Goal: Information Seeking & Learning: Learn about a topic

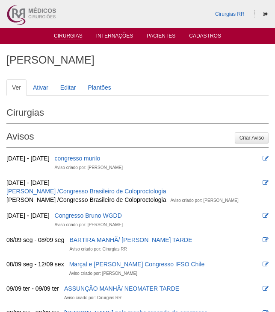
click at [64, 37] on link "Cirurgias" at bounding box center [68, 36] width 29 height 7
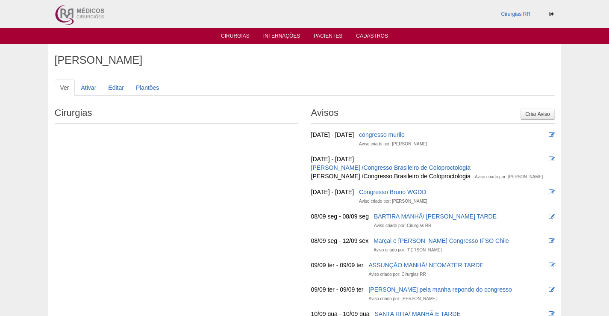
click at [235, 34] on link "Cirurgias" at bounding box center [235, 36] width 29 height 7
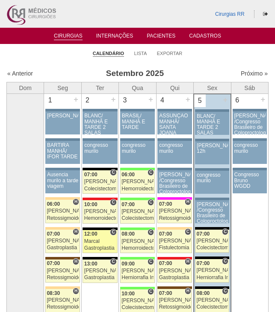
click at [100, 232] on div "12:00" at bounding box center [100, 234] width 32 height 6
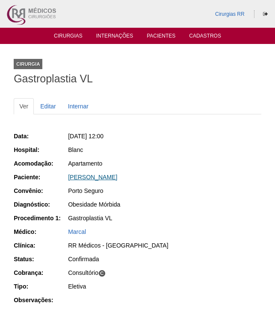
click at [102, 179] on link "Amanda Pereira Founar" at bounding box center [92, 177] width 49 height 7
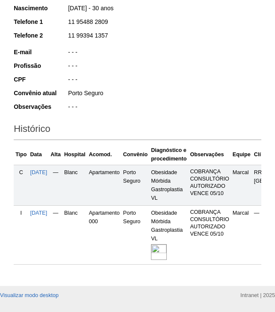
scroll to position [196, 0]
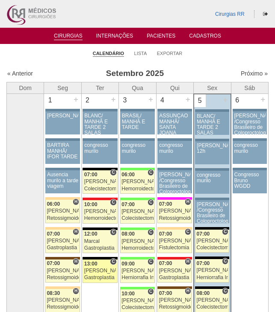
click at [104, 264] on div "13:00" at bounding box center [100, 264] width 32 height 6
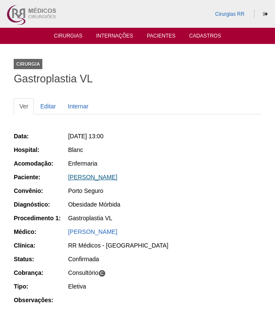
click at [117, 177] on link "MARCELA DA SILVA SOUSA COSTA" at bounding box center [92, 177] width 49 height 7
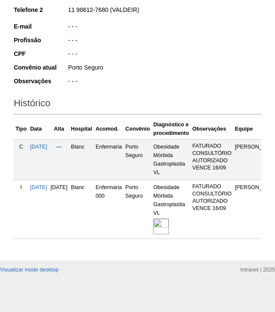
scroll to position [196, 0]
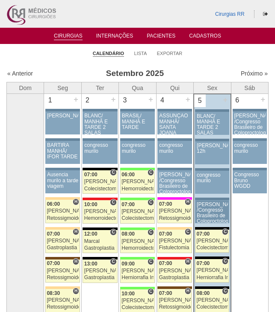
scroll to position [85, 0]
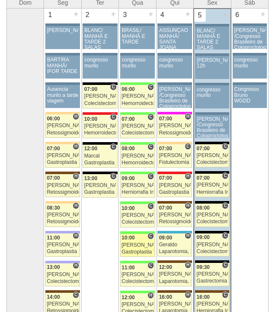
click at [145, 243] on div "[PERSON_NAME]" at bounding box center [137, 246] width 32 height 6
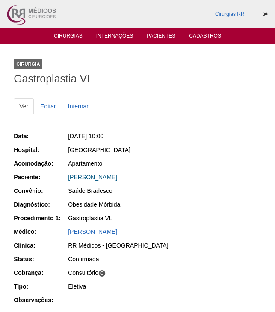
click at [117, 178] on link "[PERSON_NAME]" at bounding box center [92, 177] width 49 height 7
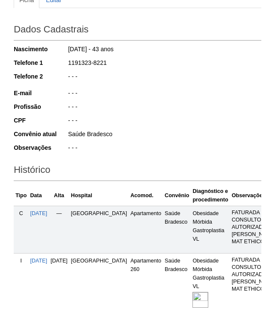
scroll to position [196, 0]
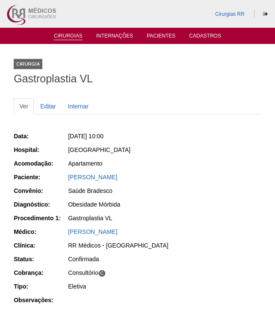
click at [70, 36] on link "Cirurgias" at bounding box center [68, 36] width 29 height 7
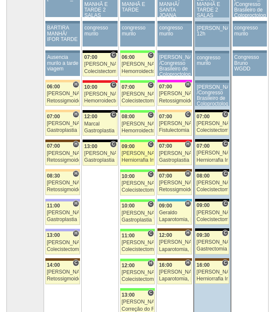
scroll to position [128, 0]
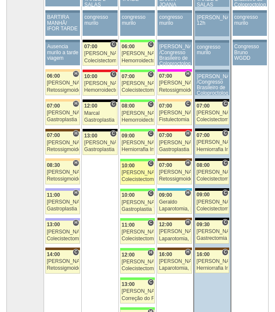
click at [138, 172] on div "[PERSON_NAME]" at bounding box center [137, 173] width 32 height 6
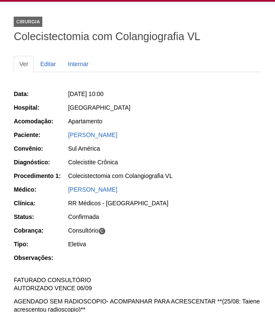
scroll to position [43, 0]
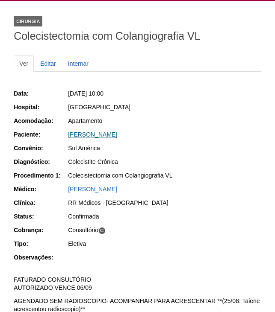
click at [107, 135] on link "[PERSON_NAME]" at bounding box center [92, 134] width 49 height 7
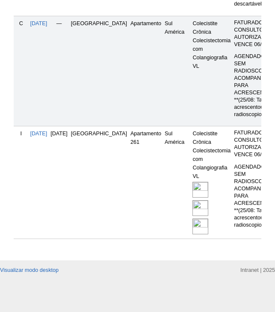
scroll to position [514, 0]
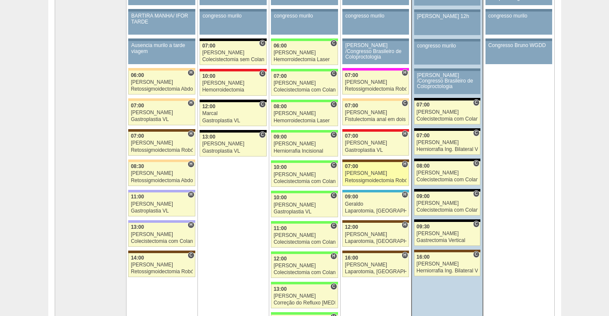
scroll to position [171, 0]
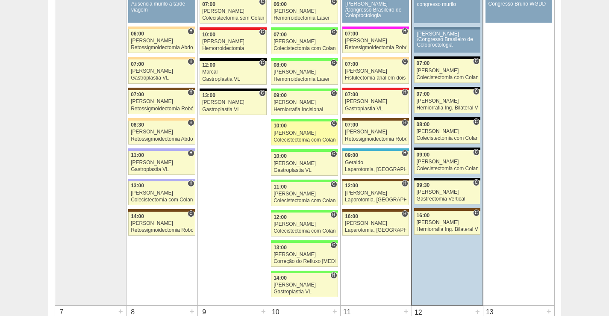
click at [306, 133] on div "[PERSON_NAME]" at bounding box center [304, 133] width 62 height 6
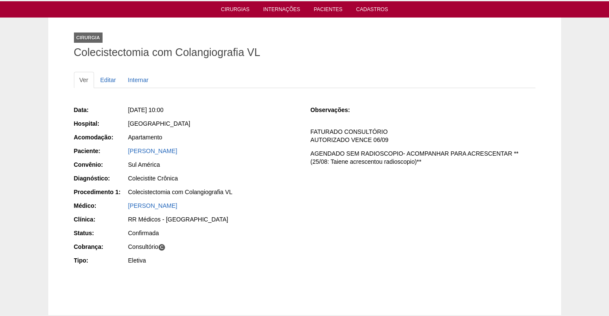
scroll to position [43, 0]
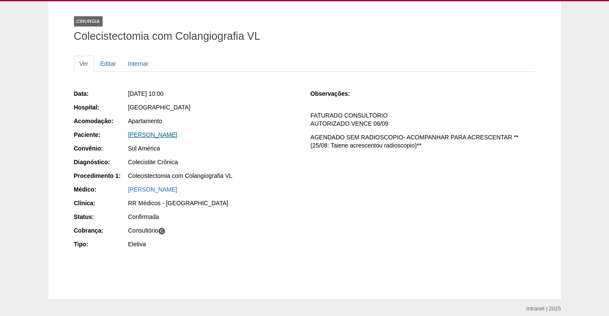
click at [169, 135] on link "[PERSON_NAME]" at bounding box center [152, 134] width 49 height 7
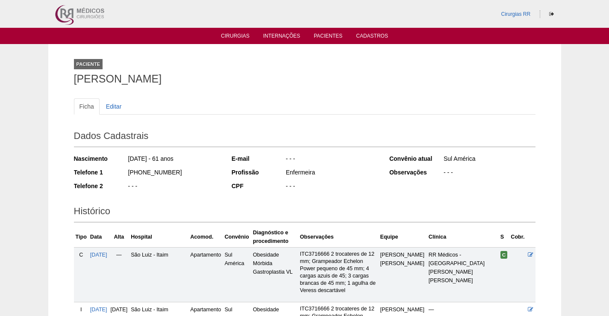
scroll to position [243, 0]
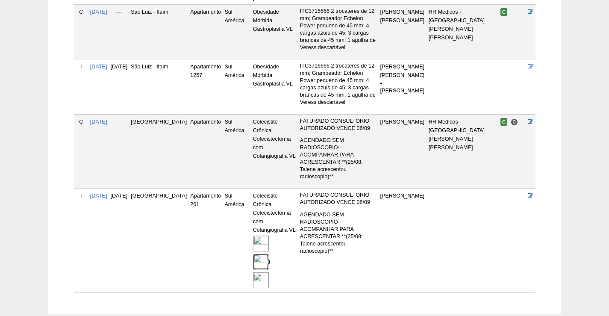
drag, startPoint x: 252, startPoint y: 210, endPoint x: 312, endPoint y: 211, distance: 59.8
click at [253, 254] on img at bounding box center [261, 262] width 16 height 16
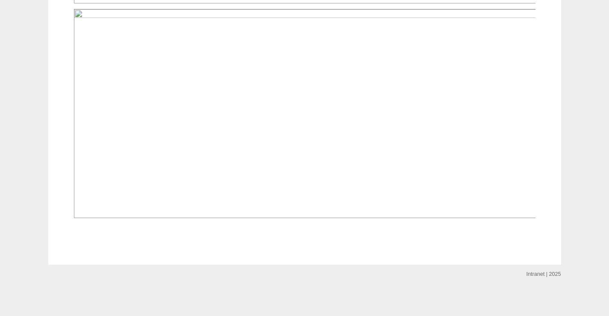
scroll to position [1538, 0]
click at [425, 171] on img at bounding box center [305, 113] width 462 height 209
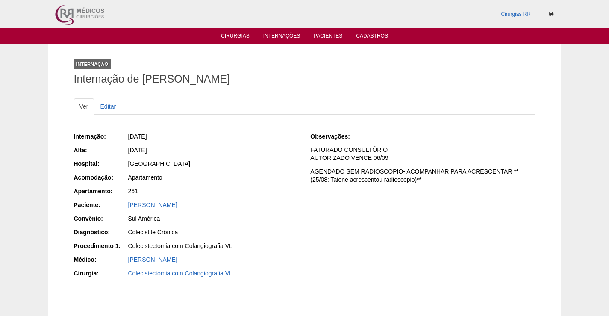
scroll to position [1538, 0]
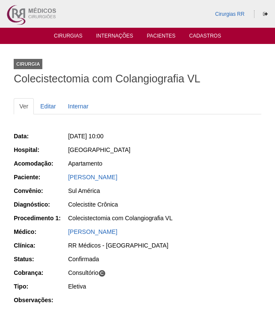
scroll to position [43, 0]
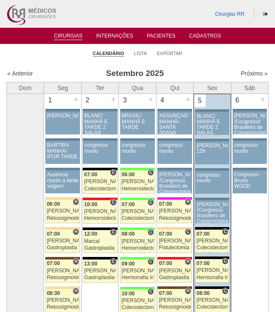
scroll to position [128, 0]
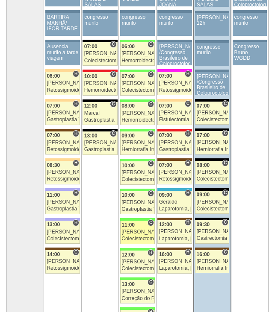
click at [141, 227] on div "11:00" at bounding box center [137, 226] width 32 height 6
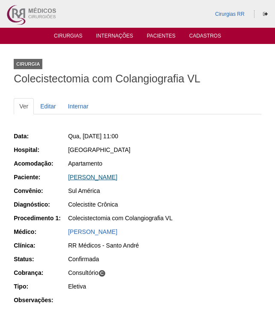
click at [105, 176] on link "Claudio Pereira Santos" at bounding box center [92, 177] width 49 height 7
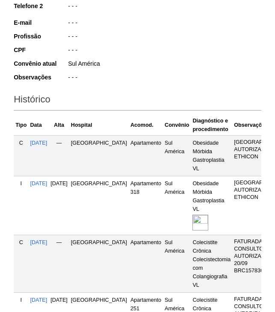
scroll to position [128, 0]
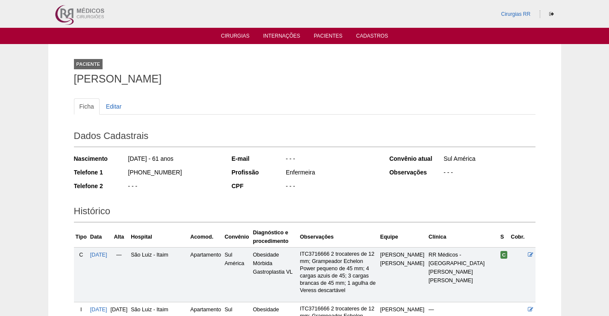
scroll to position [243, 0]
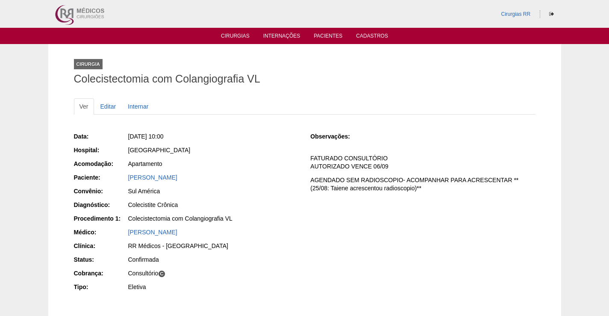
scroll to position [43, 0]
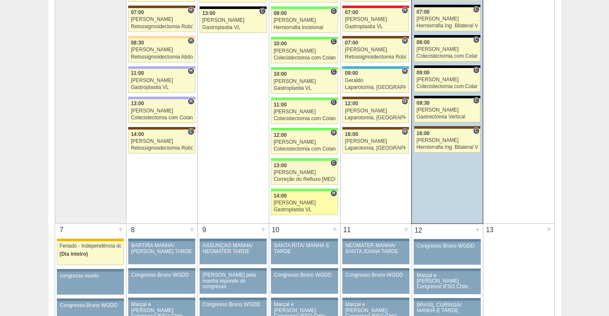
scroll to position [256, 0]
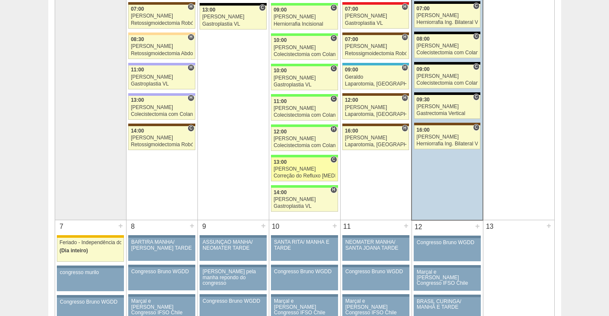
click at [302, 169] on div "[PERSON_NAME]" at bounding box center [304, 169] width 62 height 6
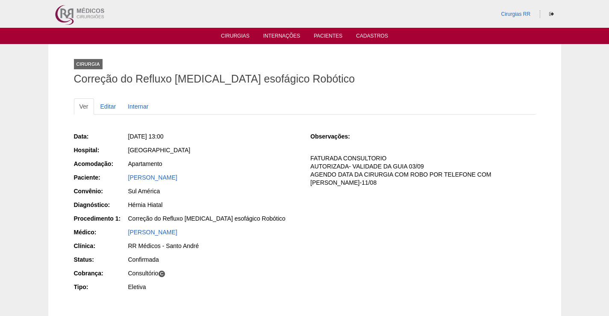
drag, startPoint x: 196, startPoint y: 177, endPoint x: 144, endPoint y: 188, distance: 52.8
click at [117, 177] on div "Paciente: ELAINE GUILHEM FERRARETO" at bounding box center [186, 178] width 225 height 11
click at [177, 176] on link "ELAINE GUILHEM FERRARETO" at bounding box center [152, 177] width 49 height 7
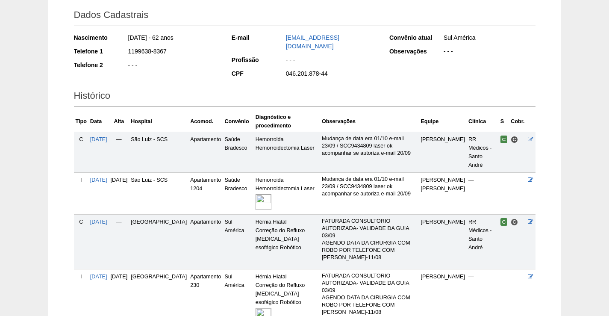
scroll to position [128, 0]
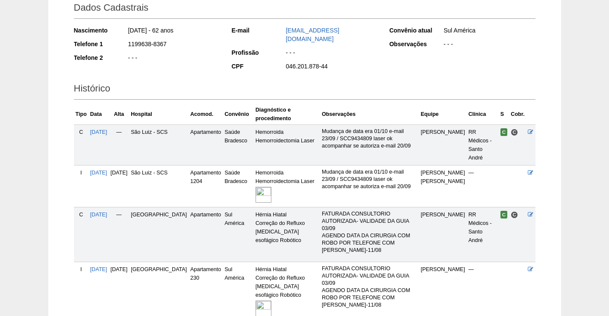
click at [261, 300] on img at bounding box center [263, 308] width 16 height 16
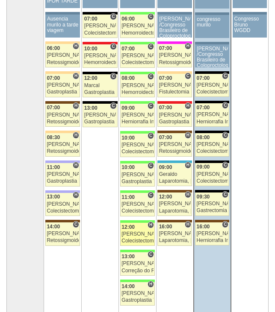
scroll to position [171, 0]
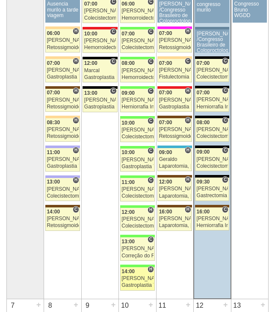
click at [141, 278] on div "Nathan" at bounding box center [137, 279] width 32 height 6
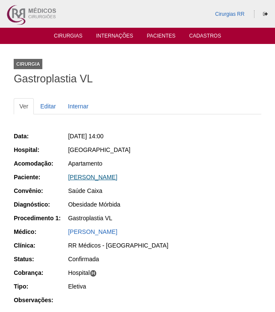
click at [117, 176] on link "MARIA EDUARDA SILVA PEREIRA LIMA" at bounding box center [92, 177] width 49 height 7
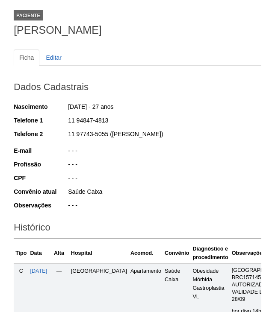
scroll to position [214, 0]
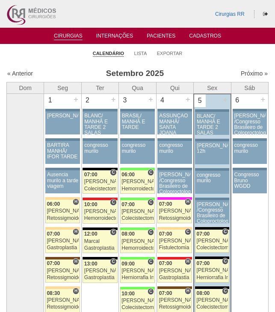
scroll to position [171, 0]
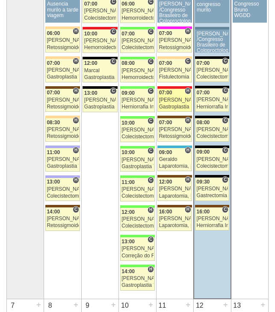
click at [172, 101] on div "[PERSON_NAME]" at bounding box center [175, 100] width 32 height 6
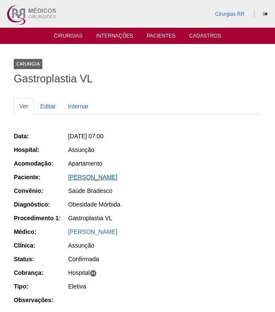
click at [111, 176] on link "Thiago Morais de Oliveira" at bounding box center [92, 177] width 49 height 7
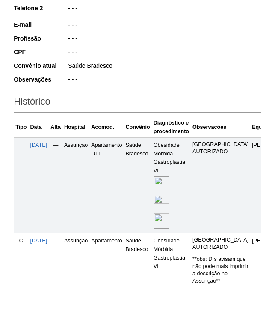
scroll to position [214, 0]
